Goal: Task Accomplishment & Management: Complete application form

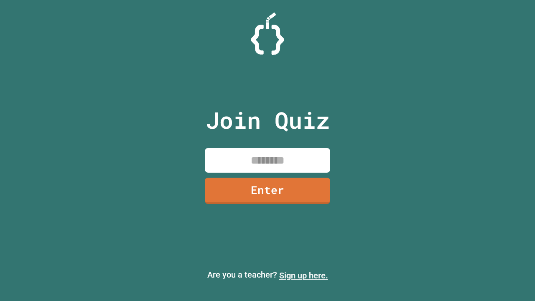
click at [303, 275] on link "Sign up here." at bounding box center [303, 275] width 49 height 10
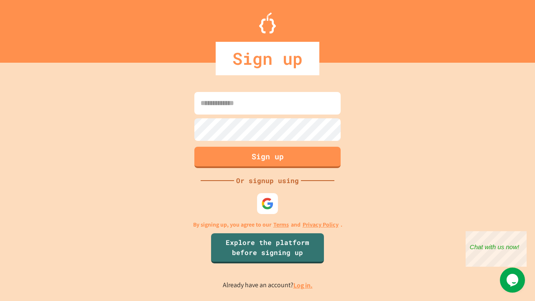
click at [303, 285] on link "Log in." at bounding box center [302, 285] width 19 height 9
